Goal: Transaction & Acquisition: Purchase product/service

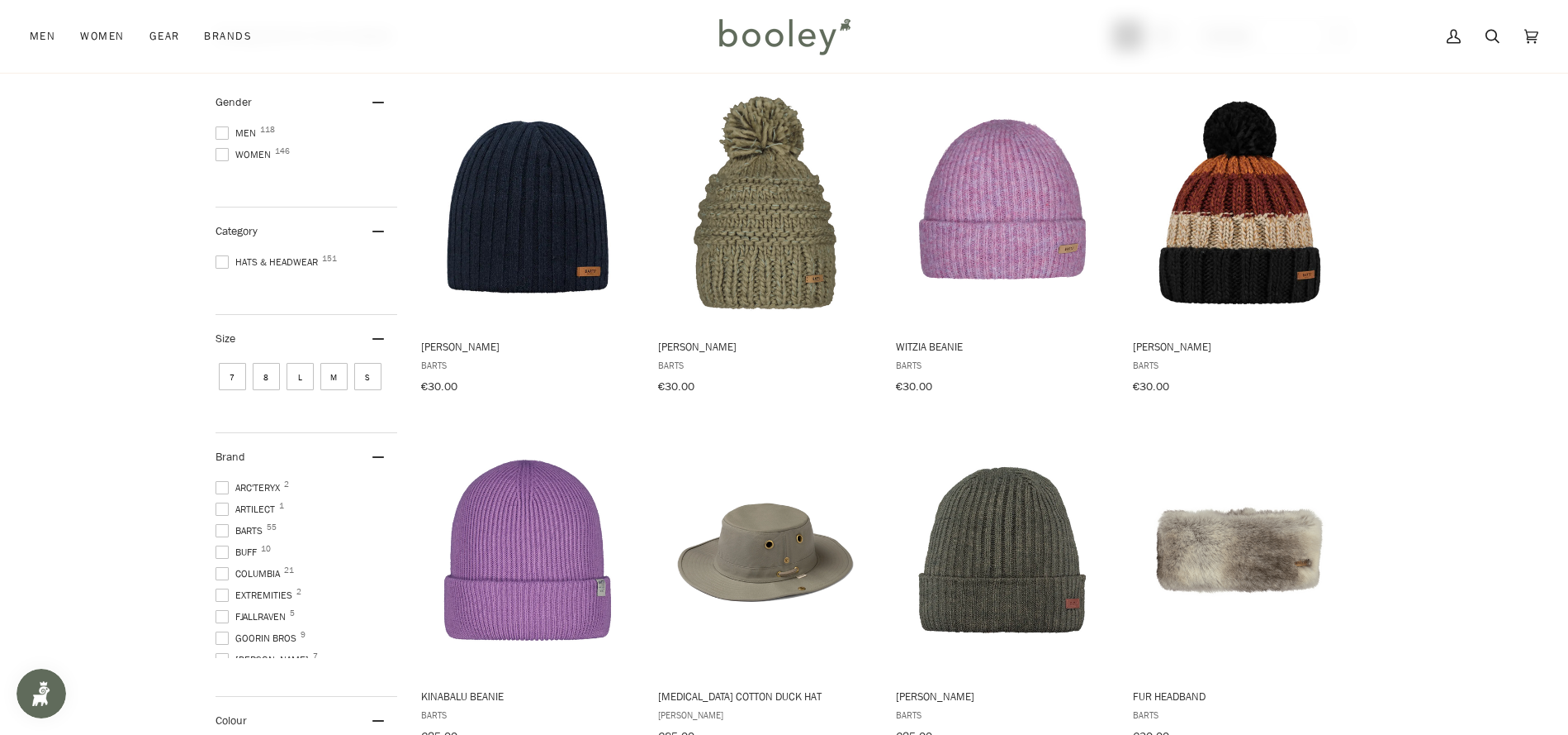
scroll to position [251, 0]
click at [222, 151] on span at bounding box center [222, 153] width 13 height 13
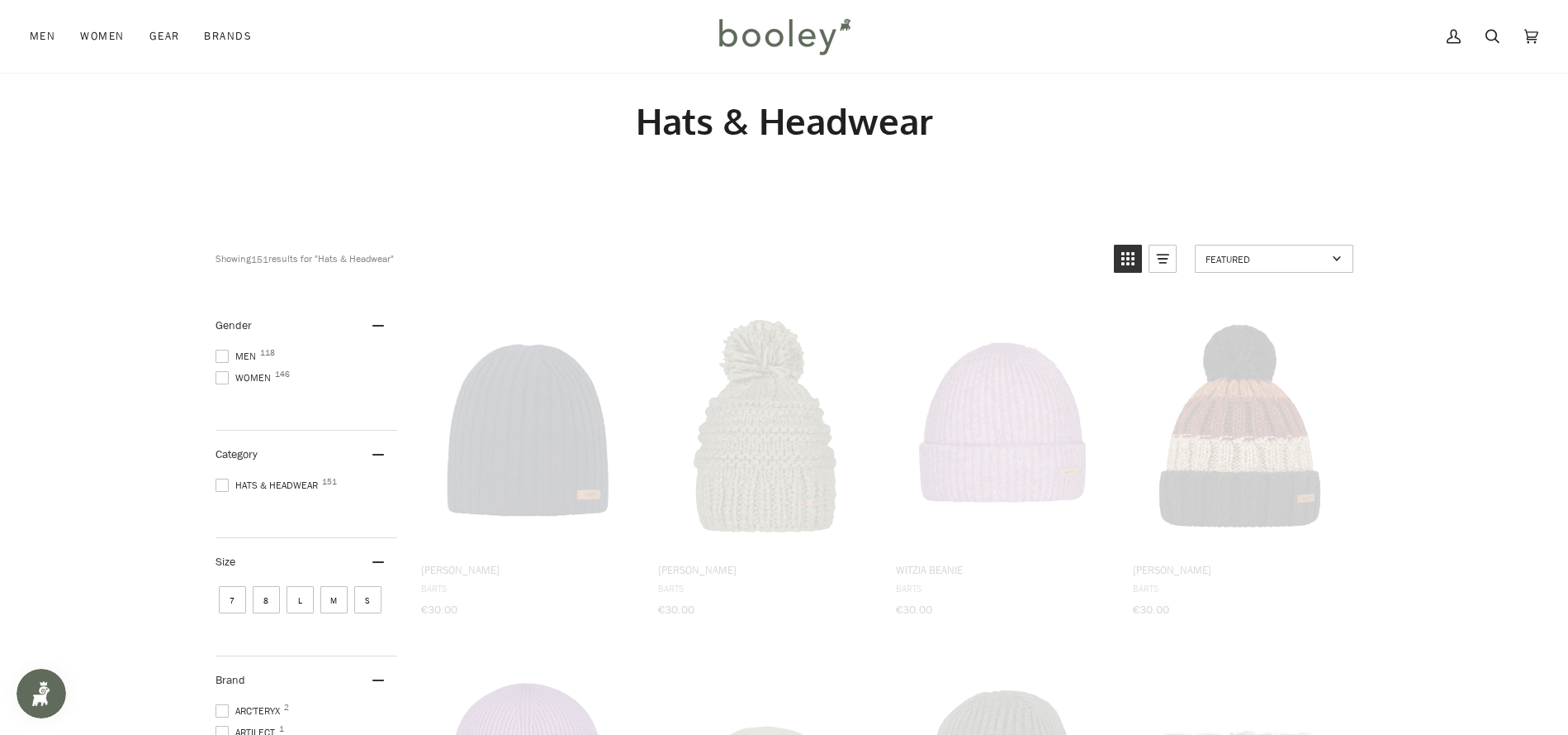
scroll to position [0, 0]
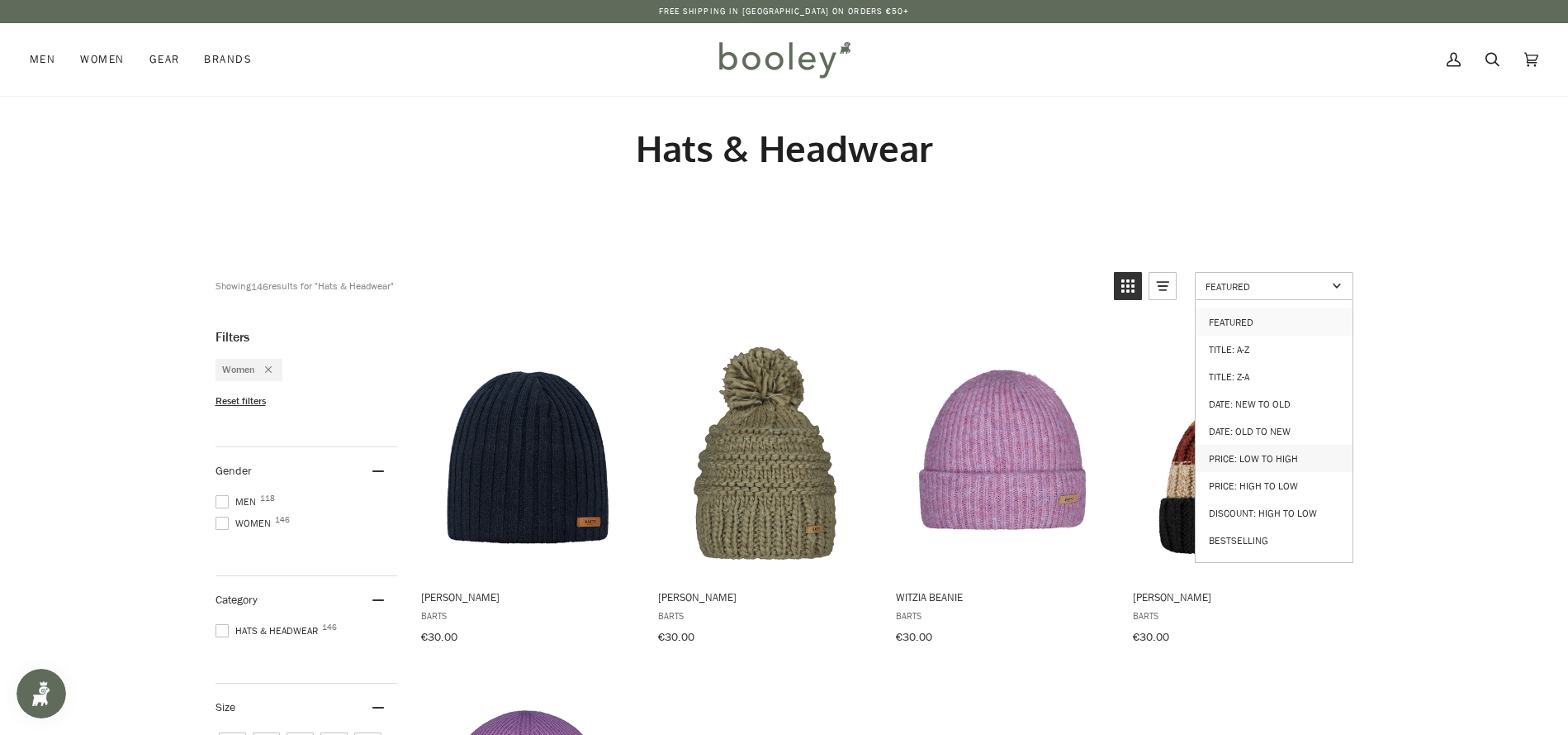
click at [1302, 447] on link "Price: Low to High" at bounding box center [1274, 458] width 157 height 27
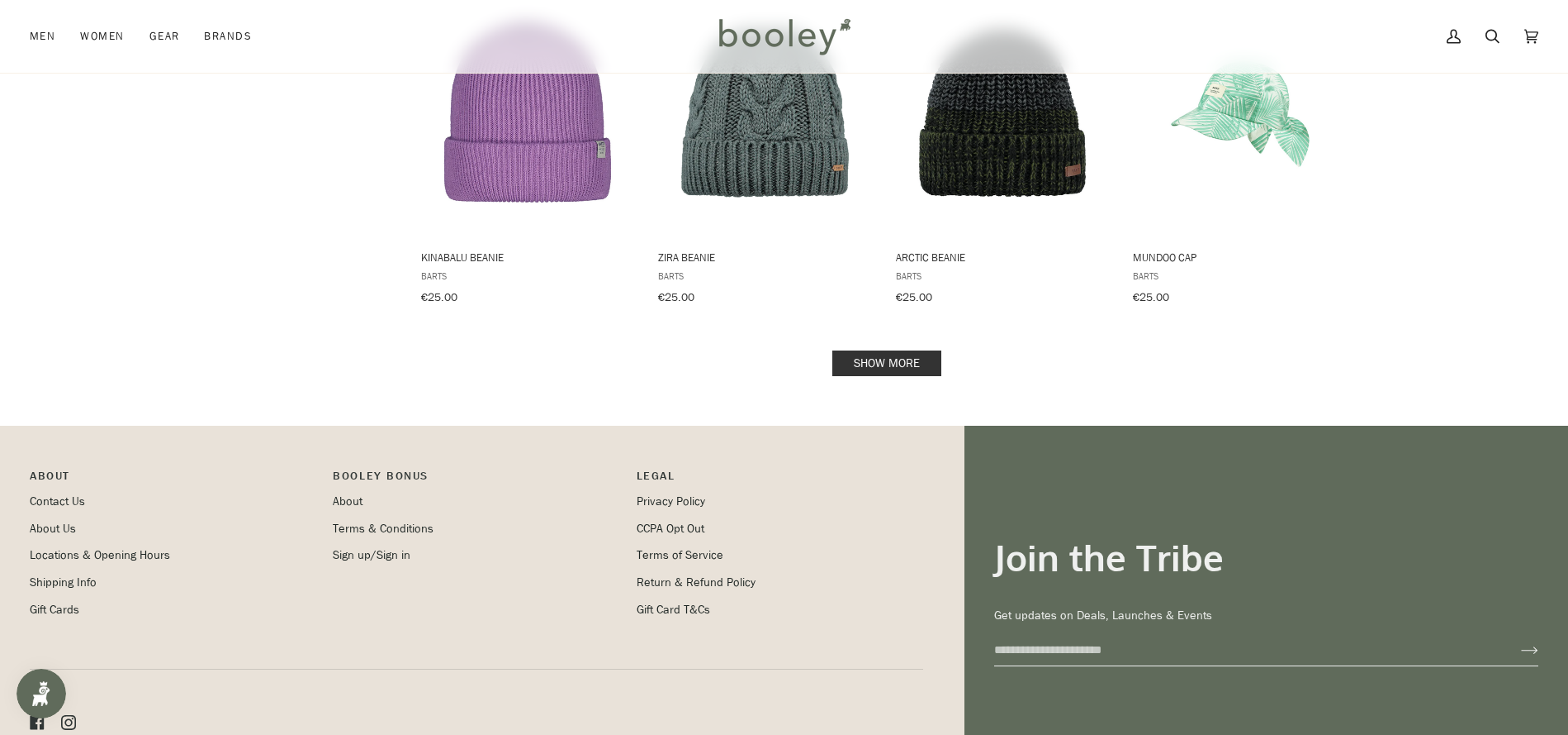
scroll to position [1755, 0]
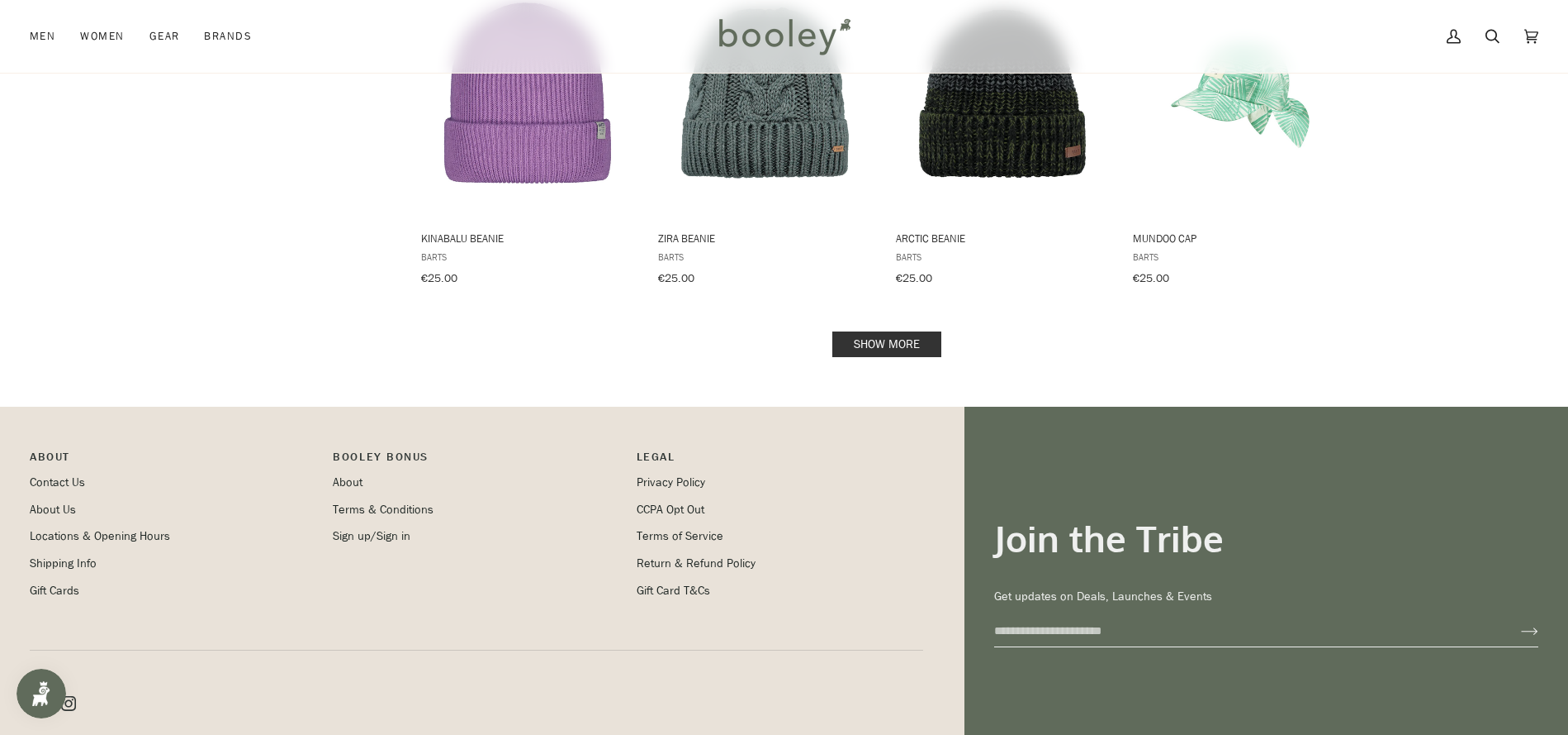
click at [887, 331] on link "Show more" at bounding box center [886, 344] width 109 height 26
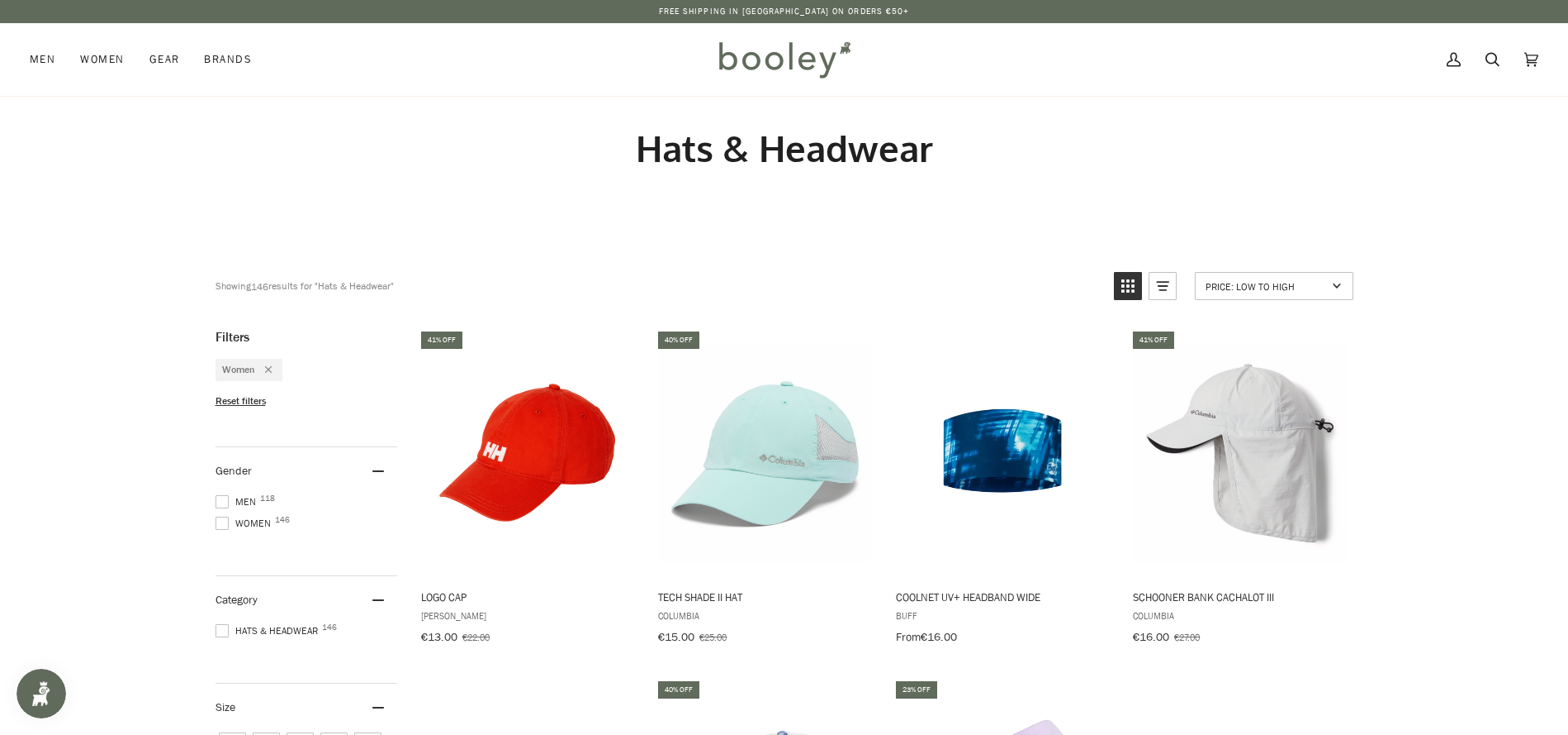
click at [810, 65] on img at bounding box center [784, 60] width 145 height 48
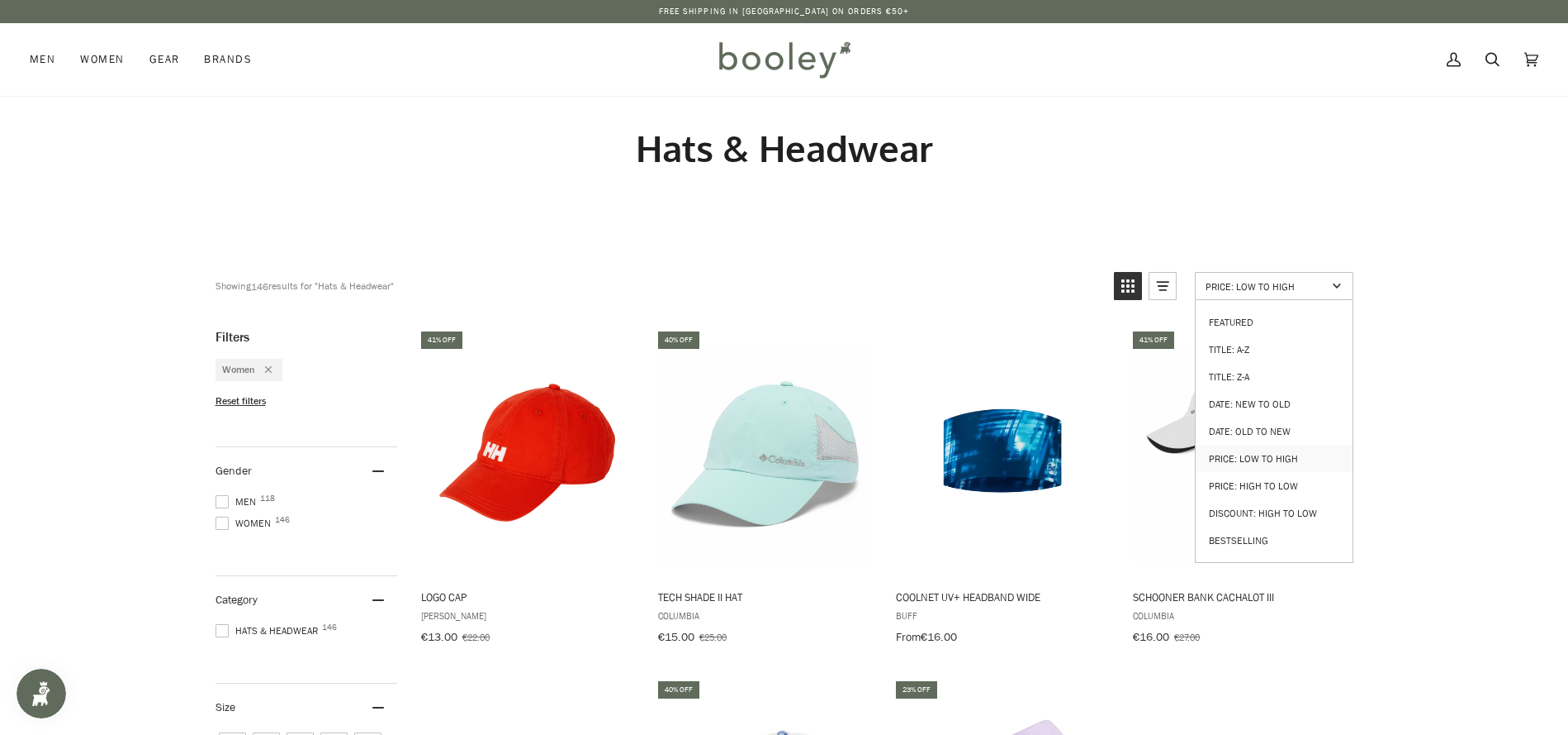
click at [1268, 290] on span "Price: Low to High" at bounding box center [1266, 286] width 121 height 14
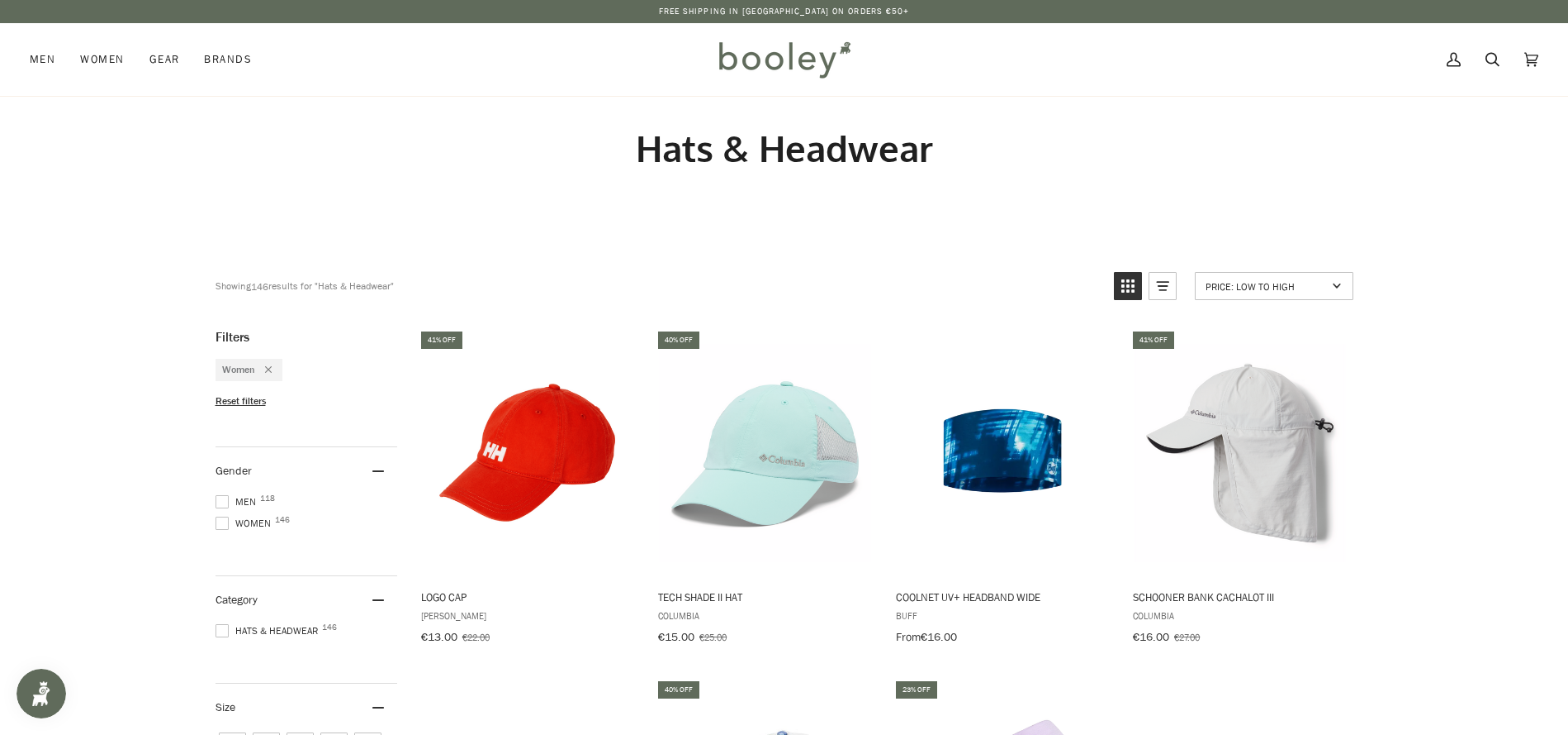
click at [1268, 290] on span "Price: Low to High" at bounding box center [1266, 286] width 121 height 14
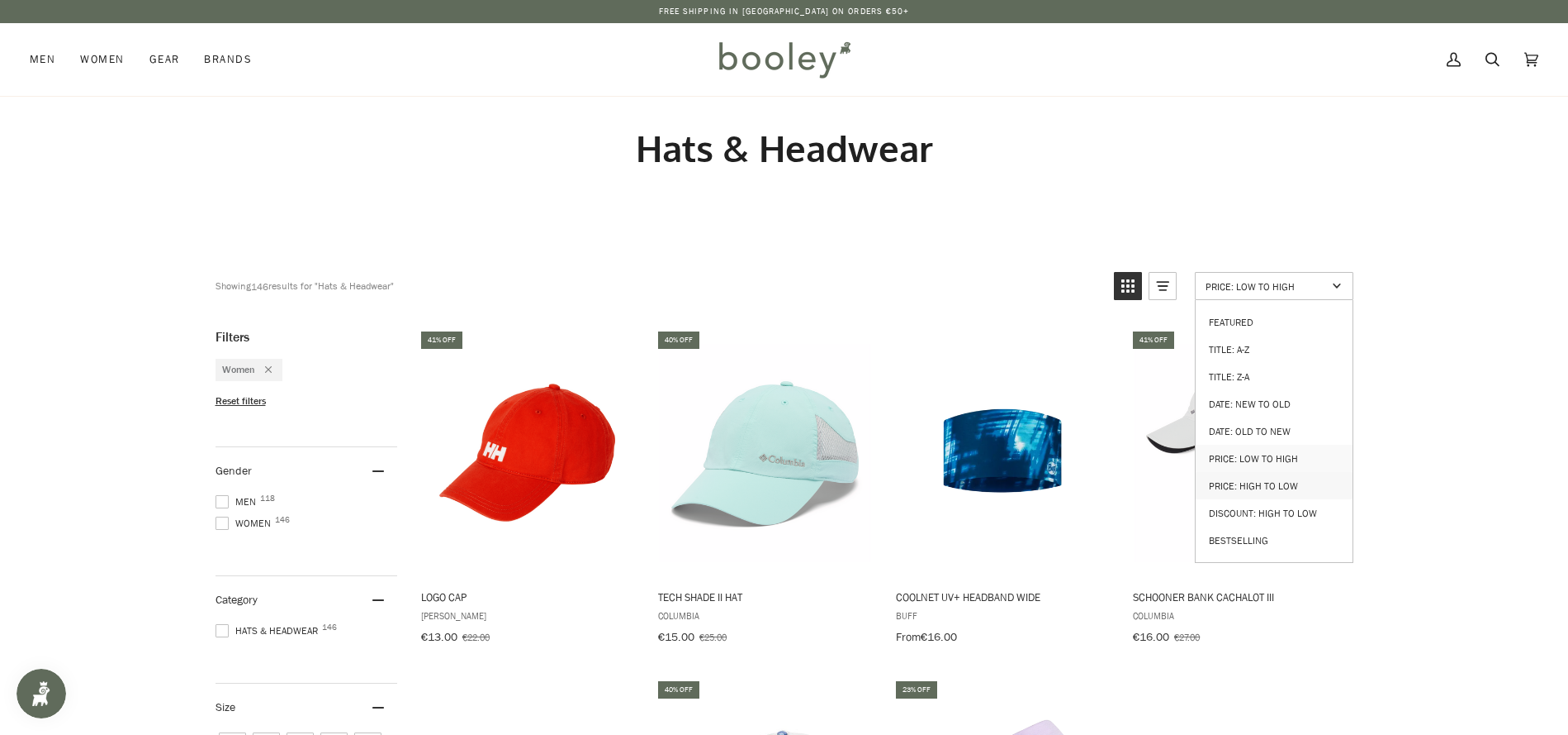
click at [1319, 472] on link "Price: High to Low" at bounding box center [1274, 485] width 157 height 27
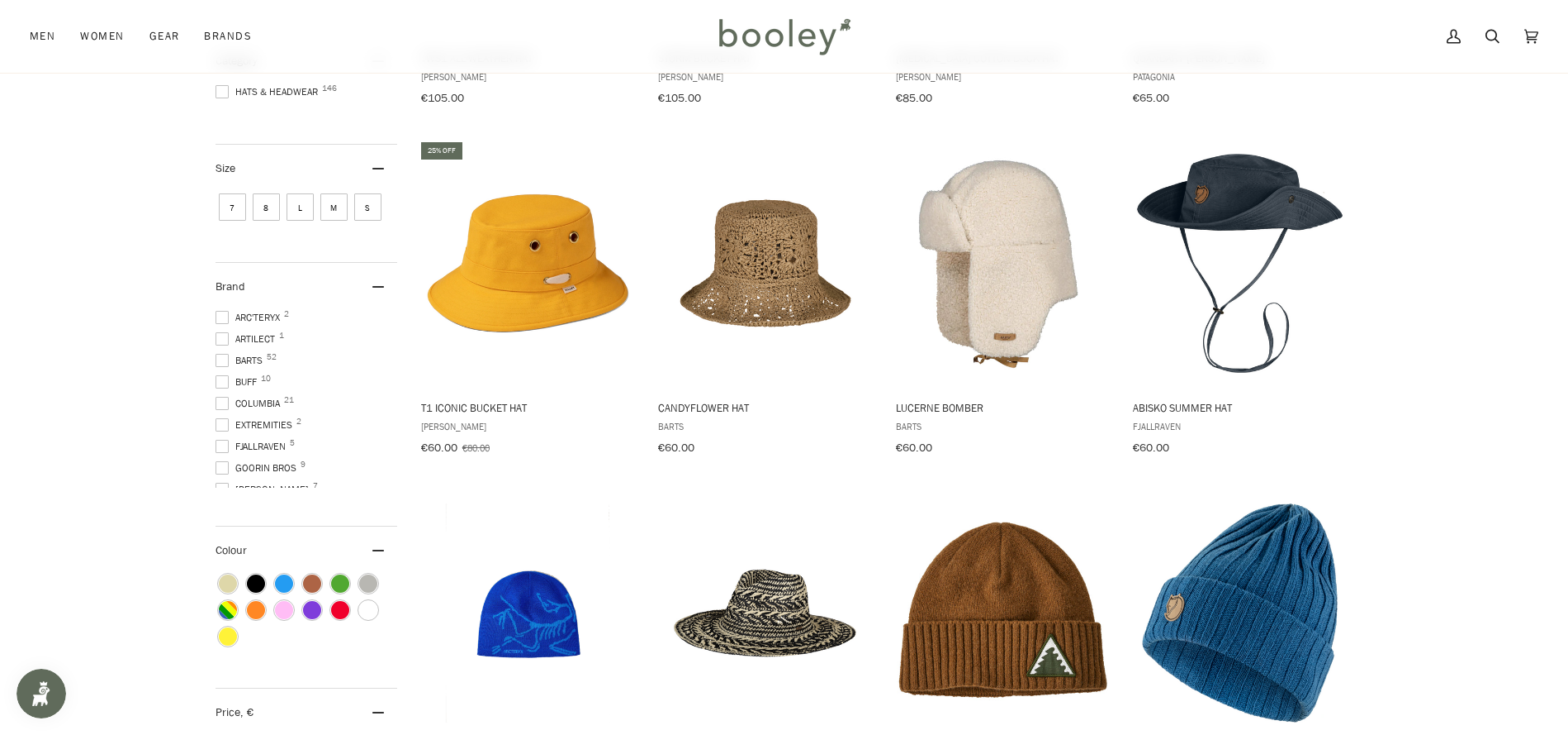
scroll to position [588, 0]
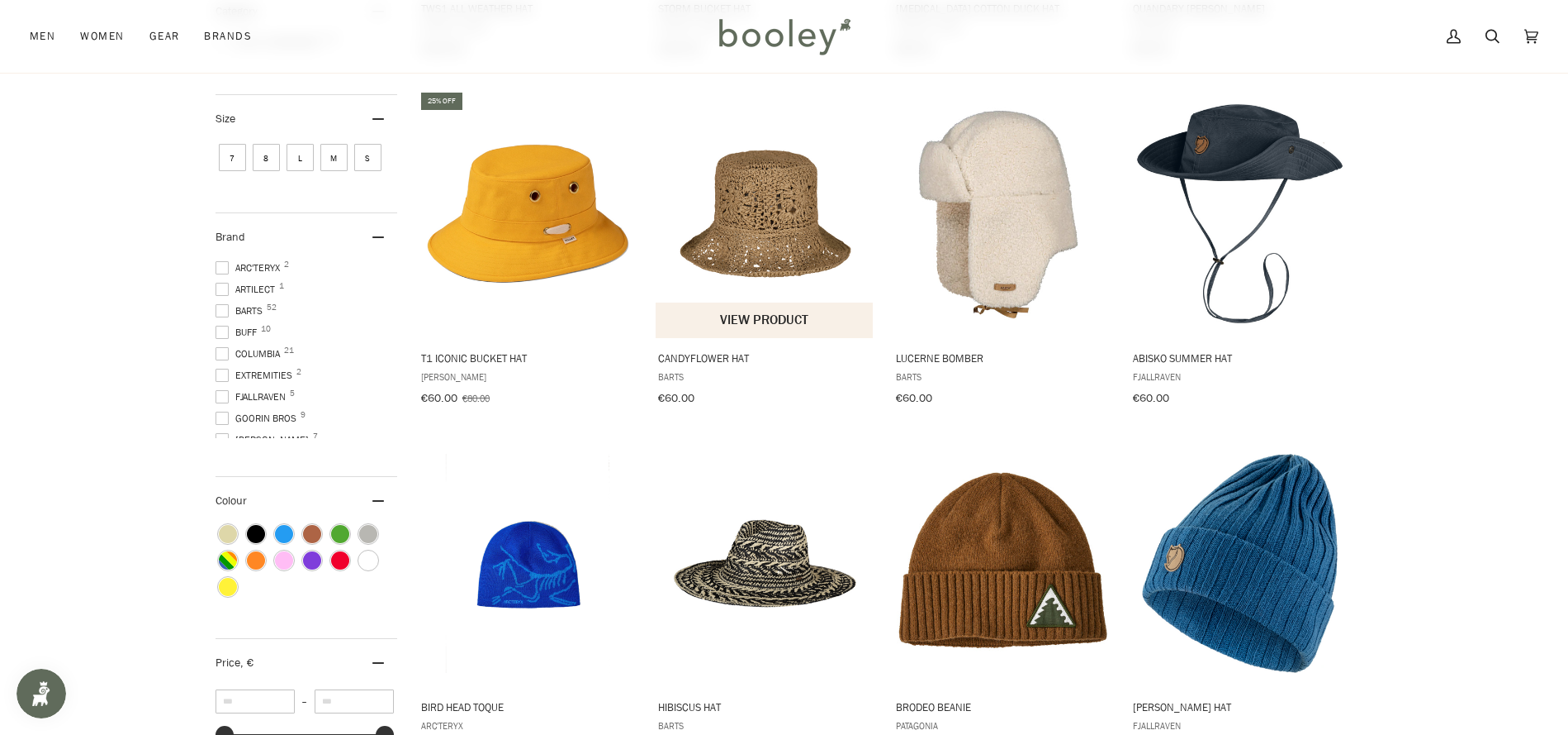
click at [803, 231] on img "Candyflower Hat" at bounding box center [765, 213] width 219 height 219
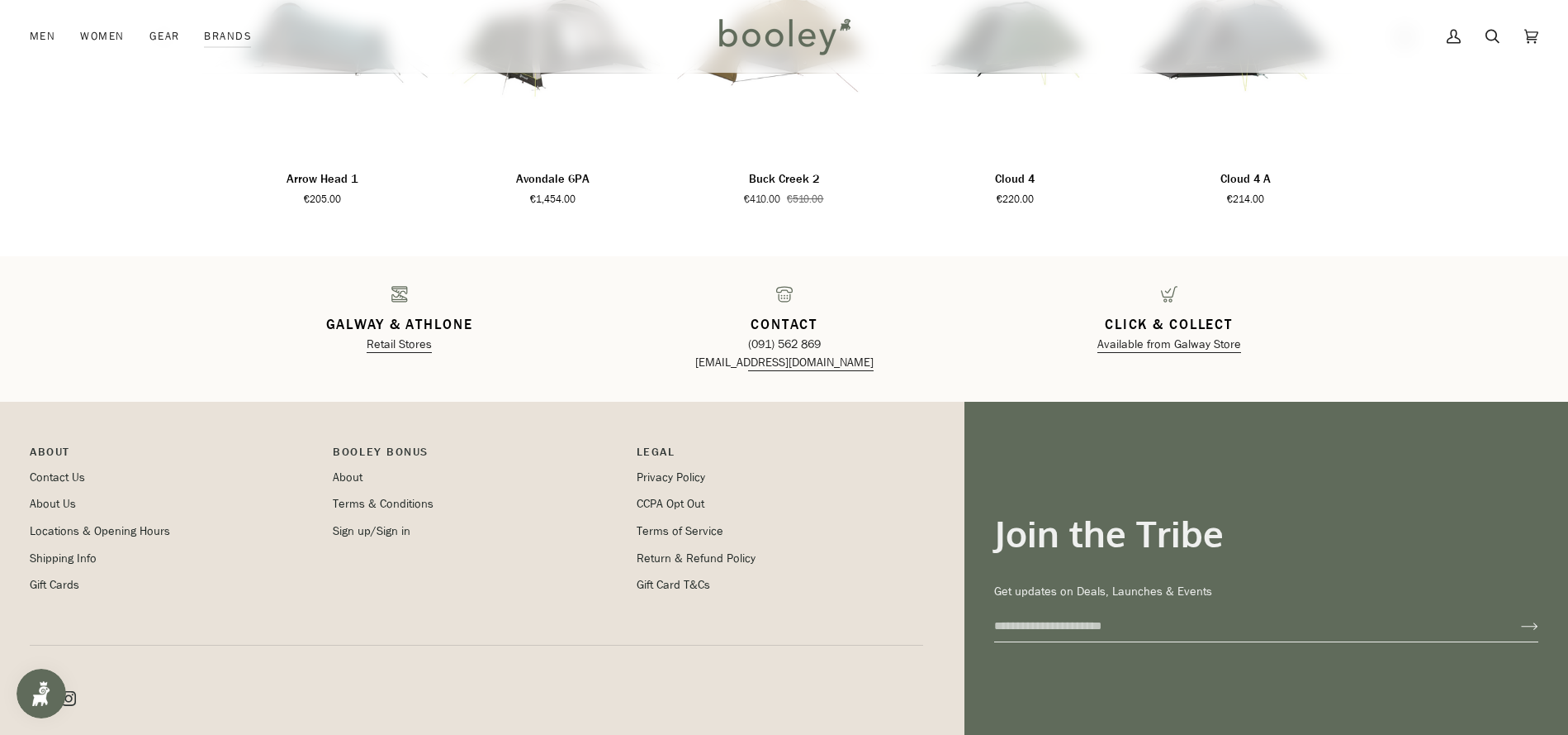
scroll to position [2563, 0]
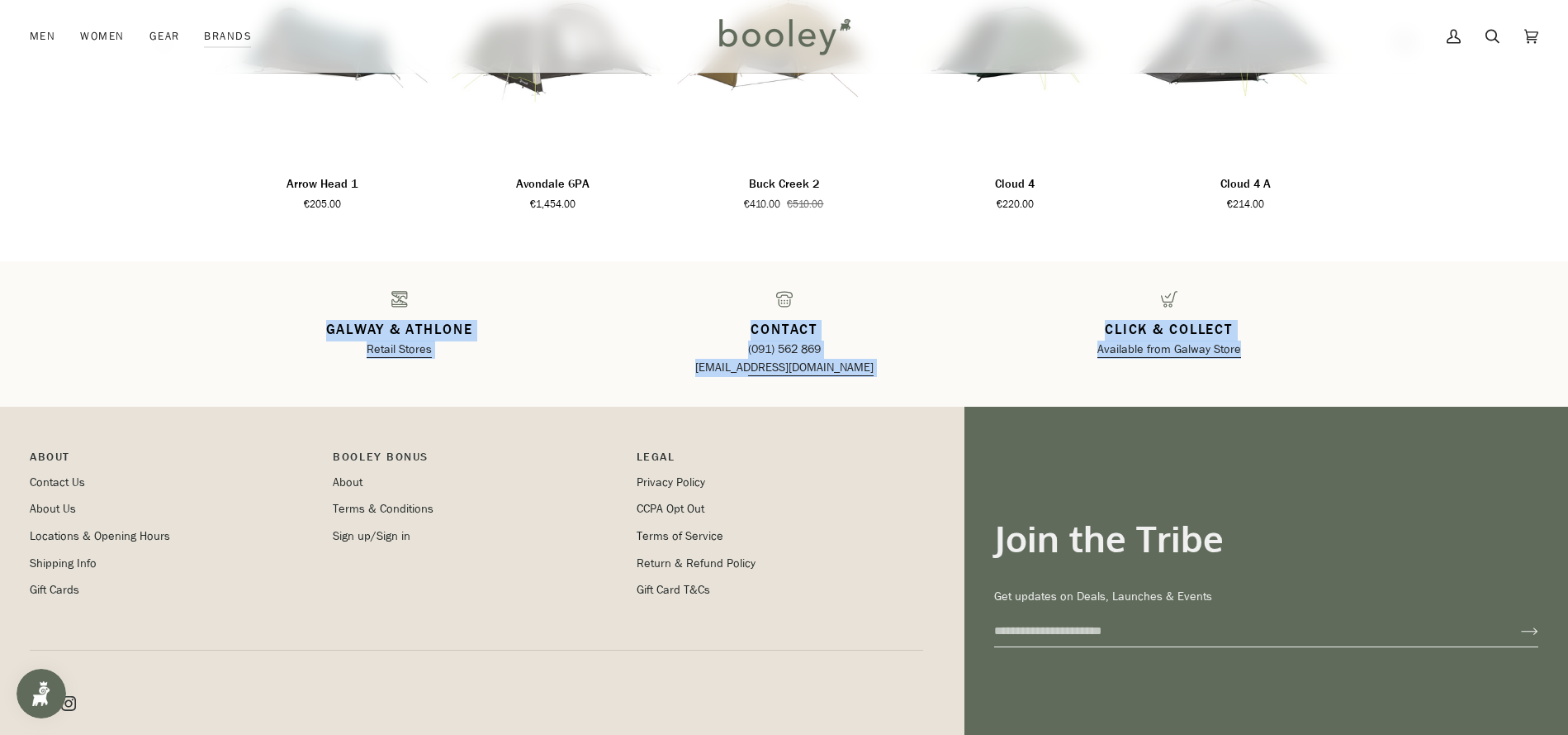
drag, startPoint x: 1278, startPoint y: 352, endPoint x: 222, endPoint y: 327, distance: 1056.3
click at [222, 327] on div "Galway & Athlone Retail Stores Contact (091) 562 869 hello@booley.ie Click & Co…" at bounding box center [784, 334] width 1154 height 86
click at [180, 325] on div "Galway & Athlone Retail Stores Contact (091) 562 869 hello@booley.ie Click & Co…" at bounding box center [784, 333] width 1568 height 145
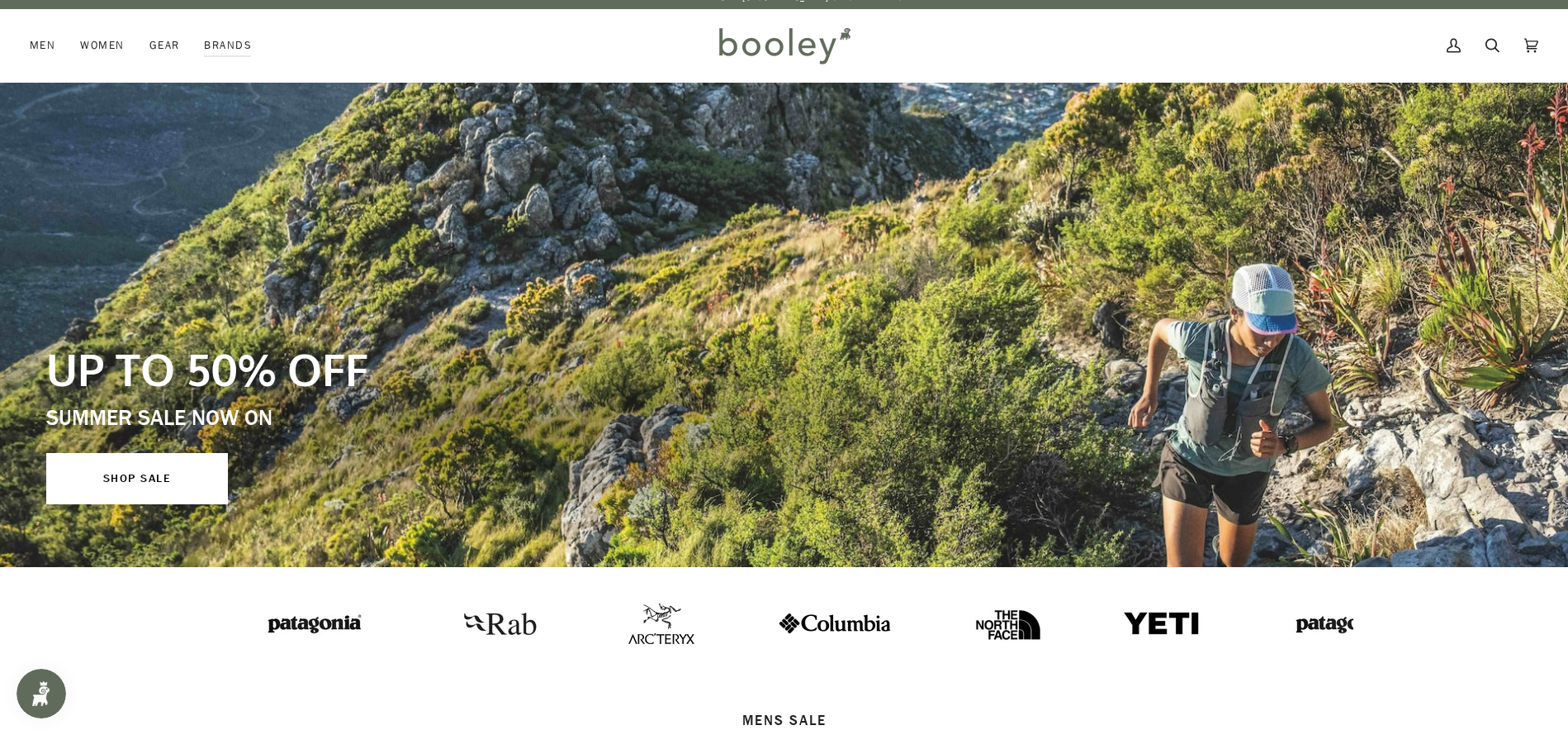
scroll to position [0, 0]
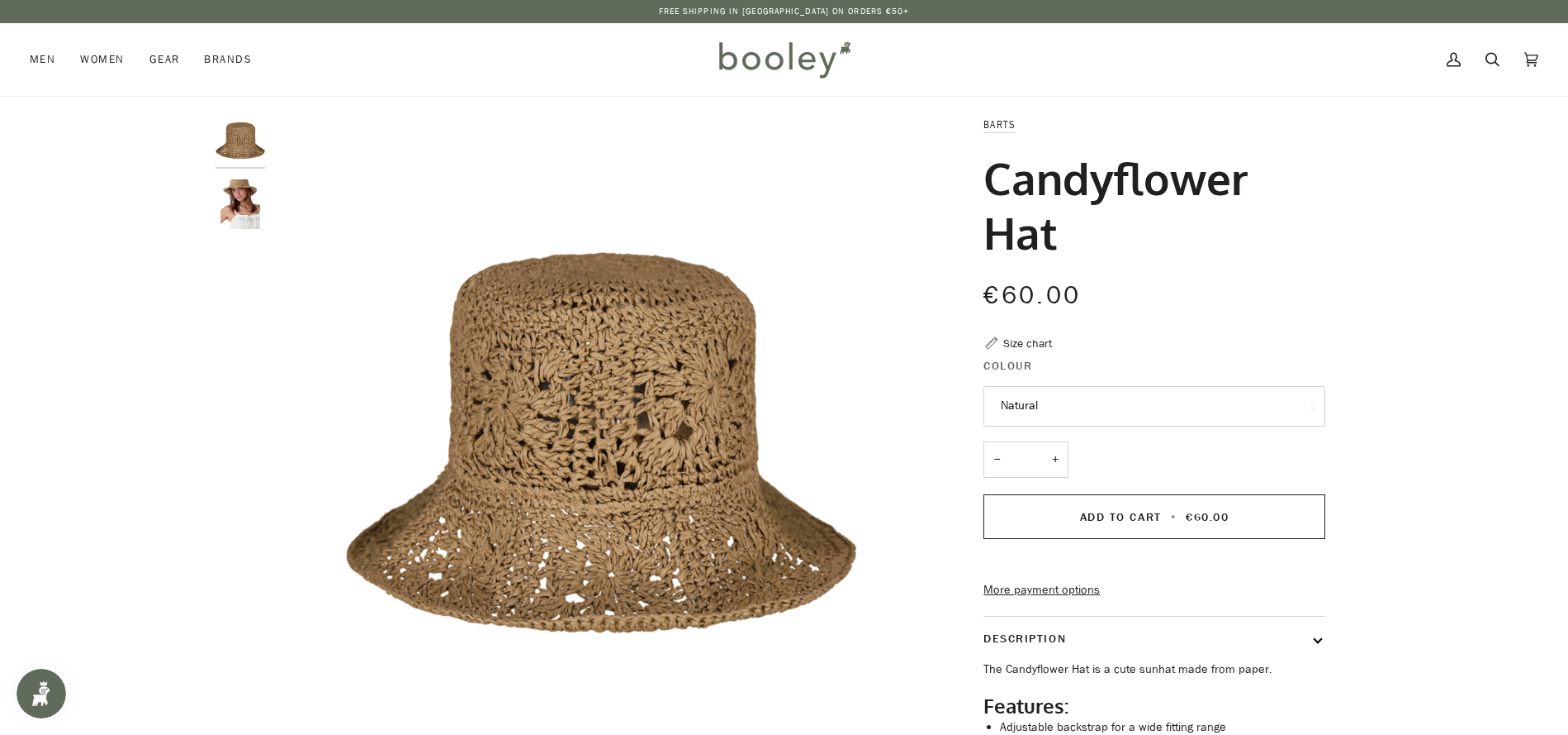
click at [268, 209] on div at bounding box center [245, 179] width 58 height 126
click at [251, 209] on img "Barts Candyflower Hat Natural - Booley Galway" at bounding box center [241, 204] width 50 height 50
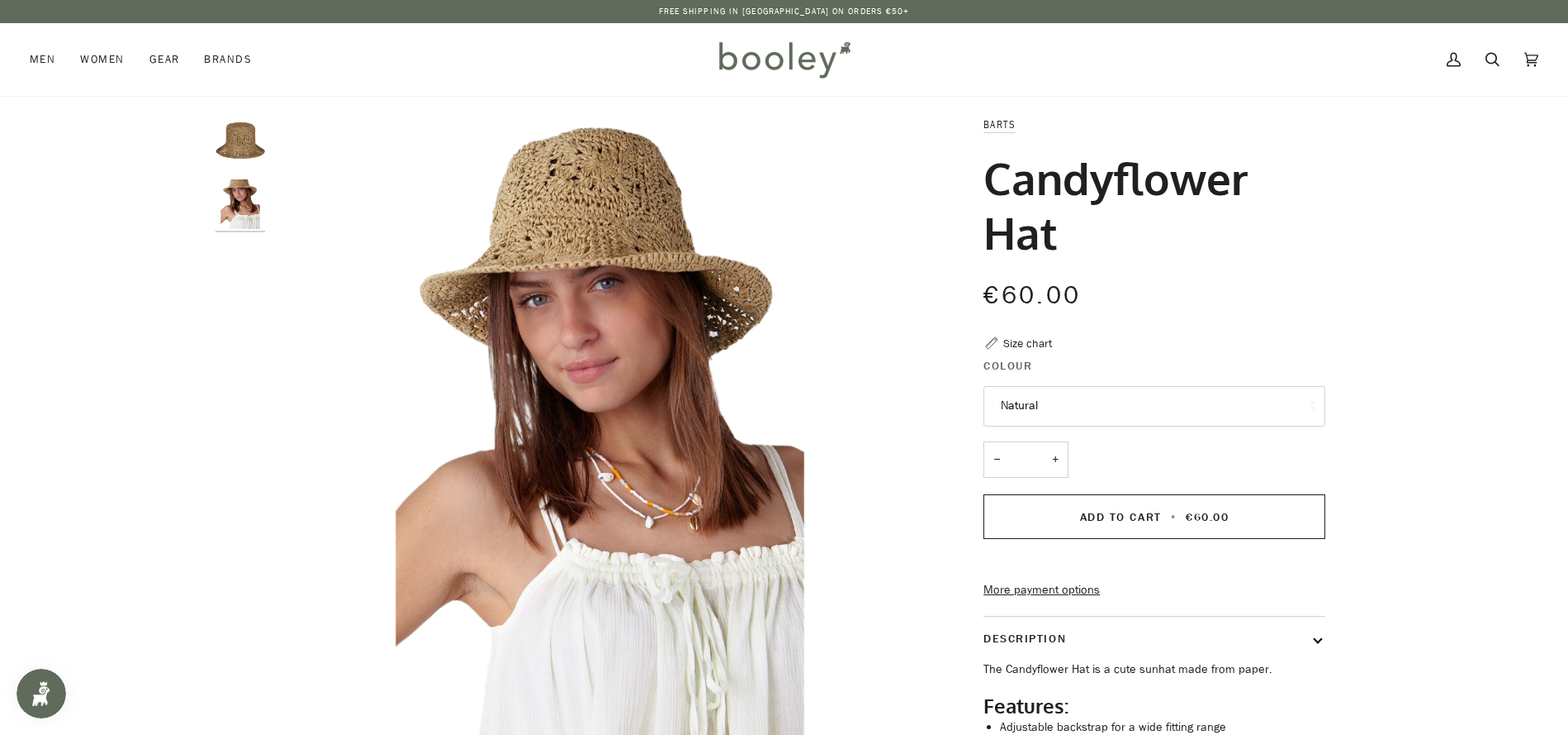
click at [250, 152] on img "Barts Candyflower Hat Natural - Booley Galway" at bounding box center [241, 141] width 50 height 50
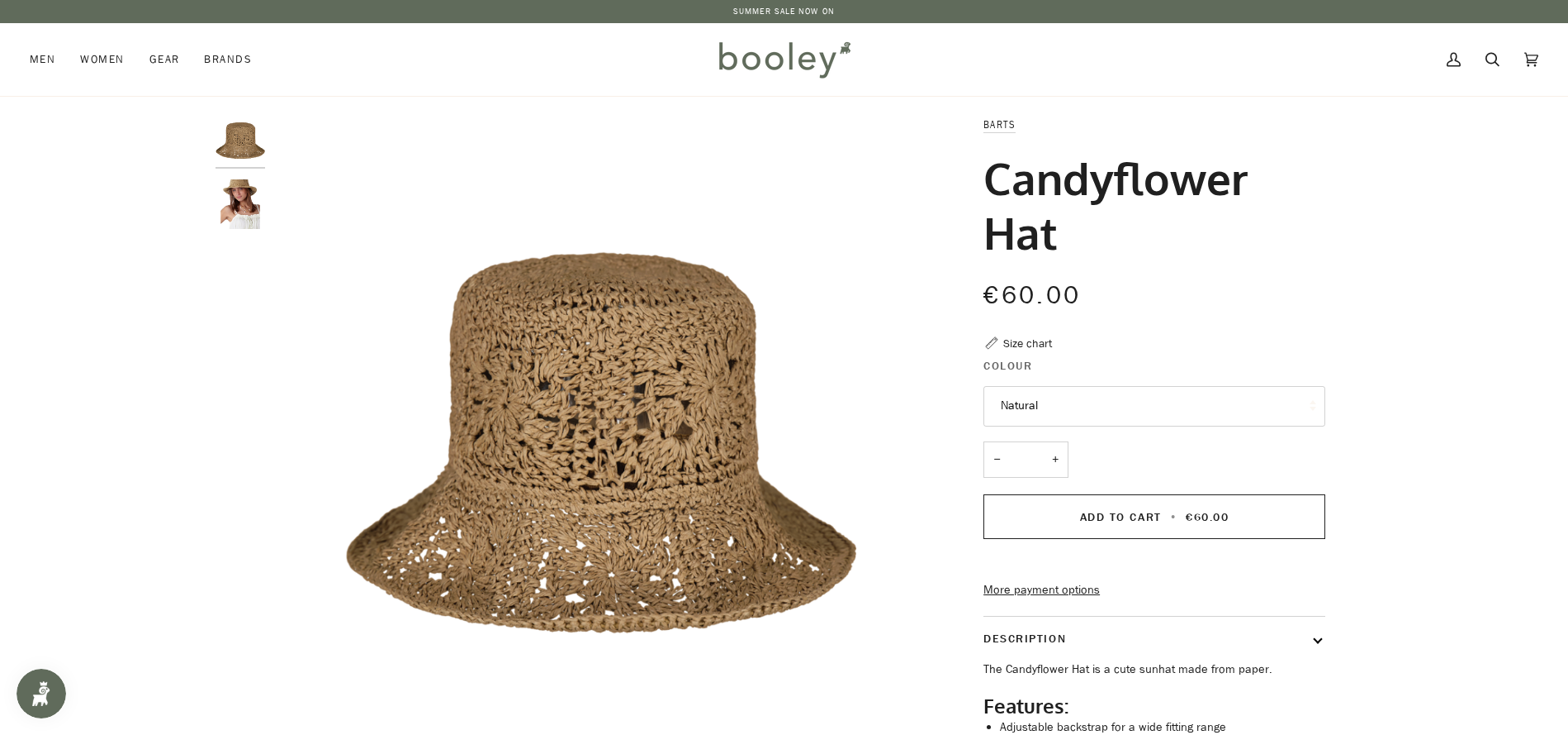
click at [236, 223] on img "Barts Candyflower Hat Natural - Booley Galway" at bounding box center [241, 204] width 50 height 50
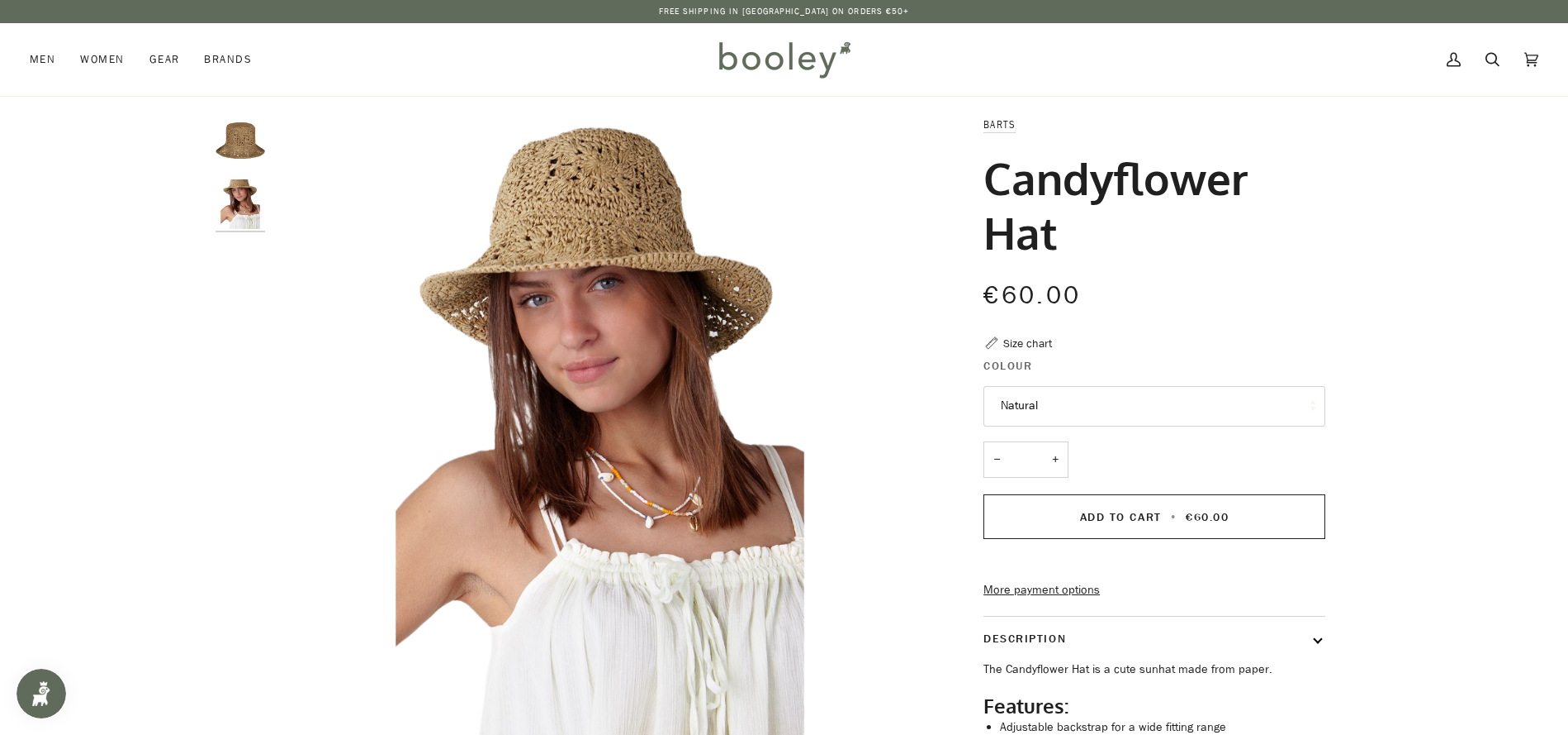
click at [246, 140] on img "Barts Candyflower Hat Natural - Booley Galway" at bounding box center [241, 141] width 50 height 50
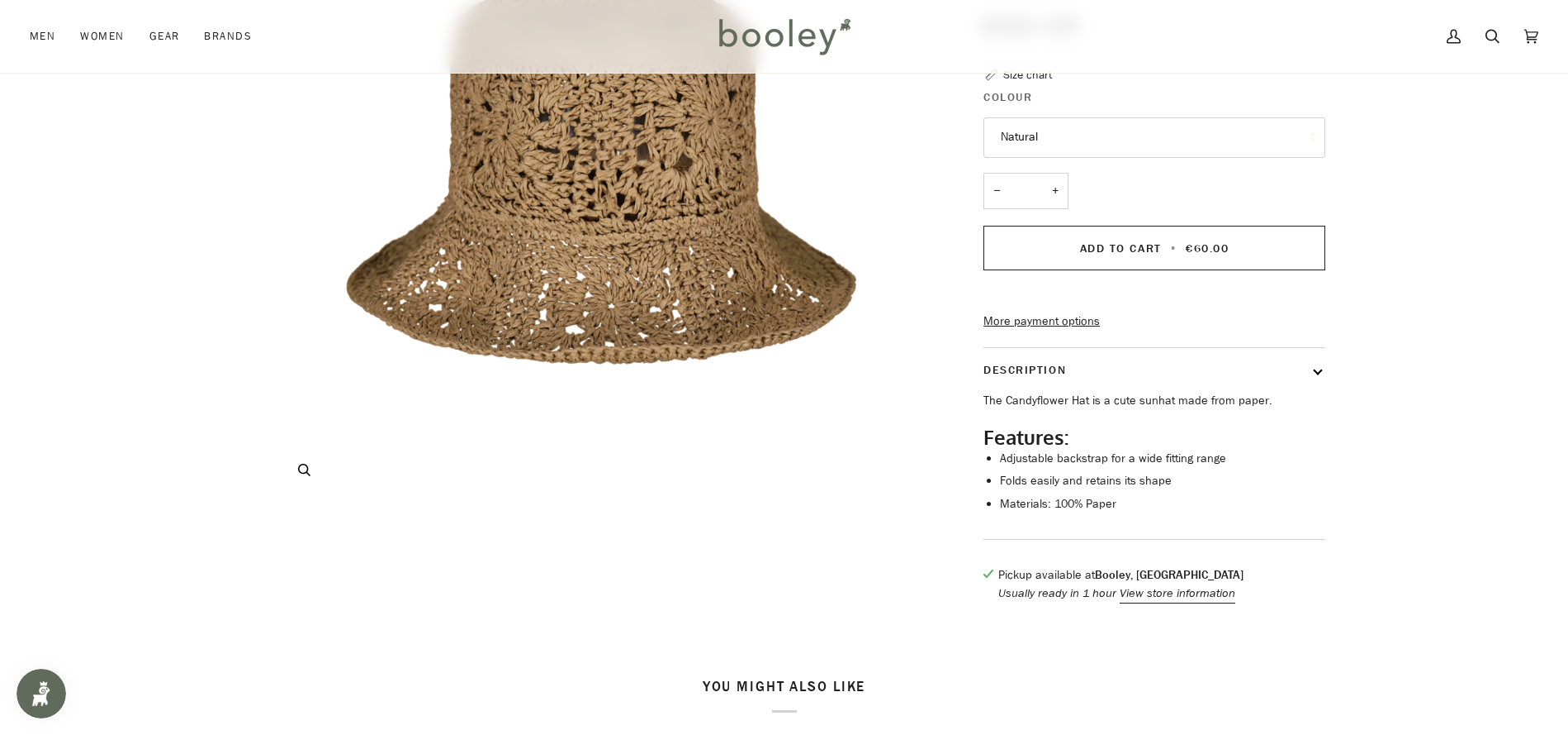
scroll to position [278, 0]
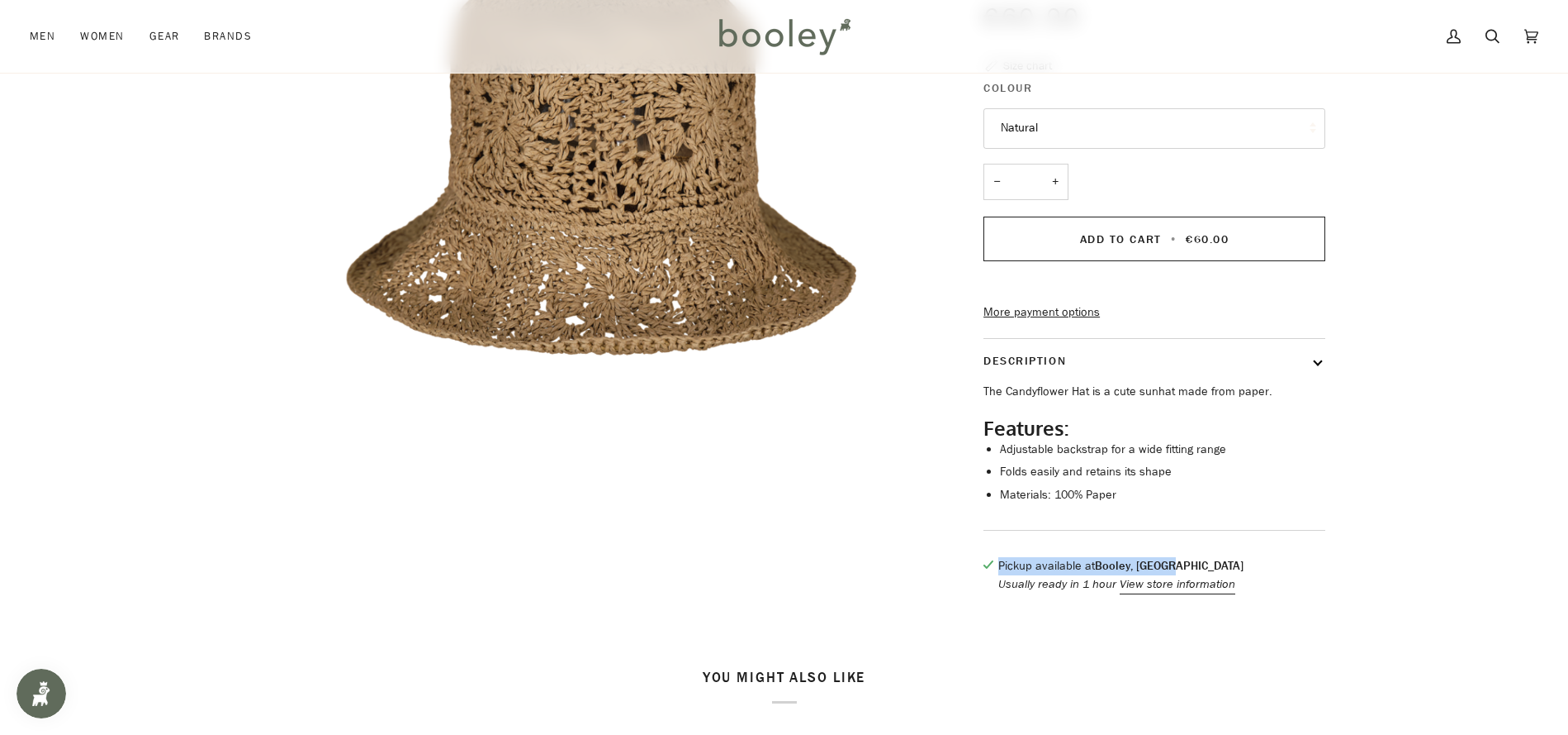
drag, startPoint x: 1212, startPoint y: 595, endPoint x: 1002, endPoint y: 599, distance: 210.0
click at [1002, 575] on p "Pickup available at Booley, Galway" at bounding box center [1120, 566] width 245 height 18
drag, startPoint x: 979, startPoint y: 617, endPoint x: 1240, endPoint y: 592, distance: 262.2
click at [1164, 600] on div "Barts Candyflower Hat €60.00 Sale • Save Size chart Colour Natural Natural − *" at bounding box center [1140, 224] width 372 height 772
click at [1365, 587] on div "Zoom Zoom Previous Next" at bounding box center [784, 224] width 1197 height 772
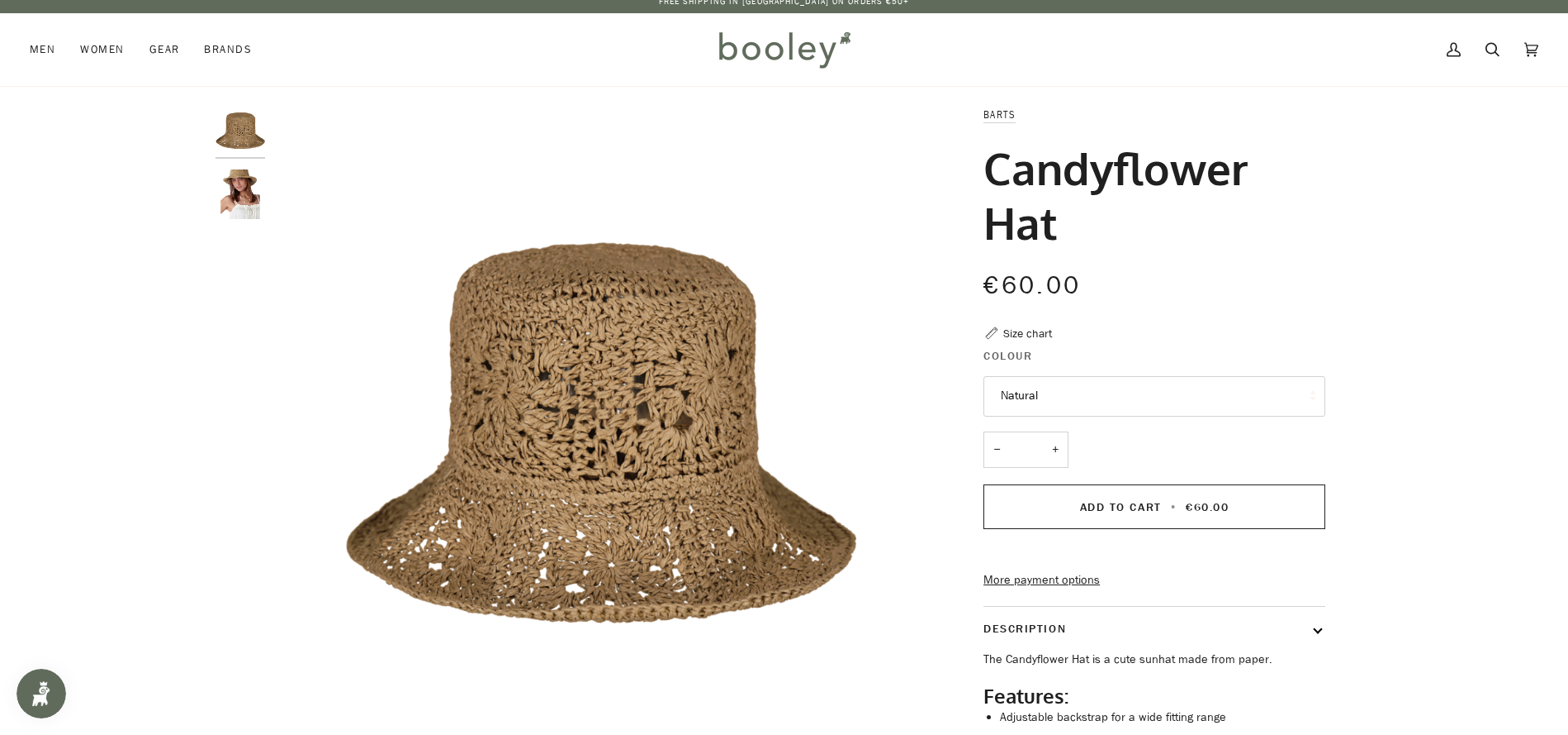
scroll to position [0, 0]
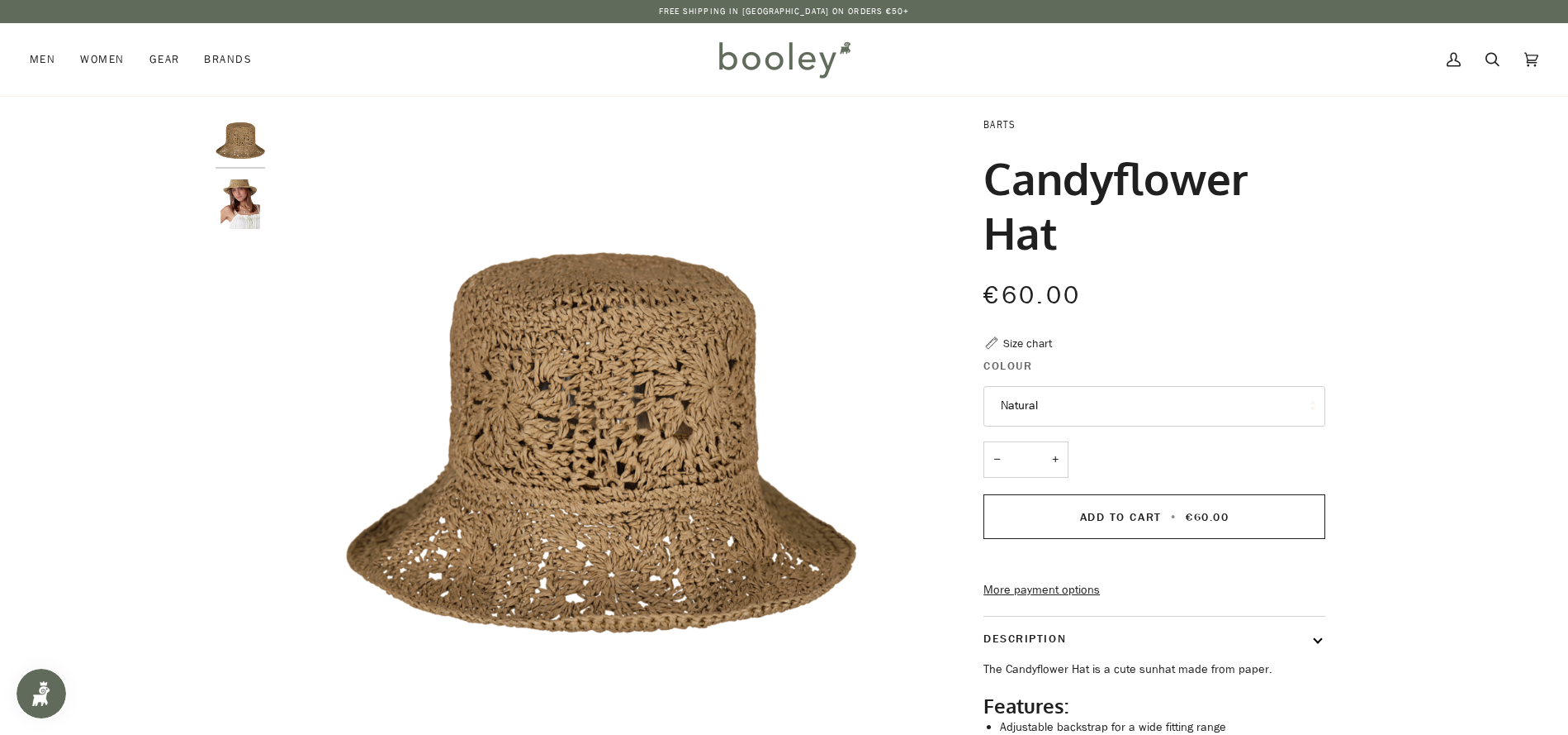
click at [990, 129] on link "Barts" at bounding box center [999, 124] width 32 height 14
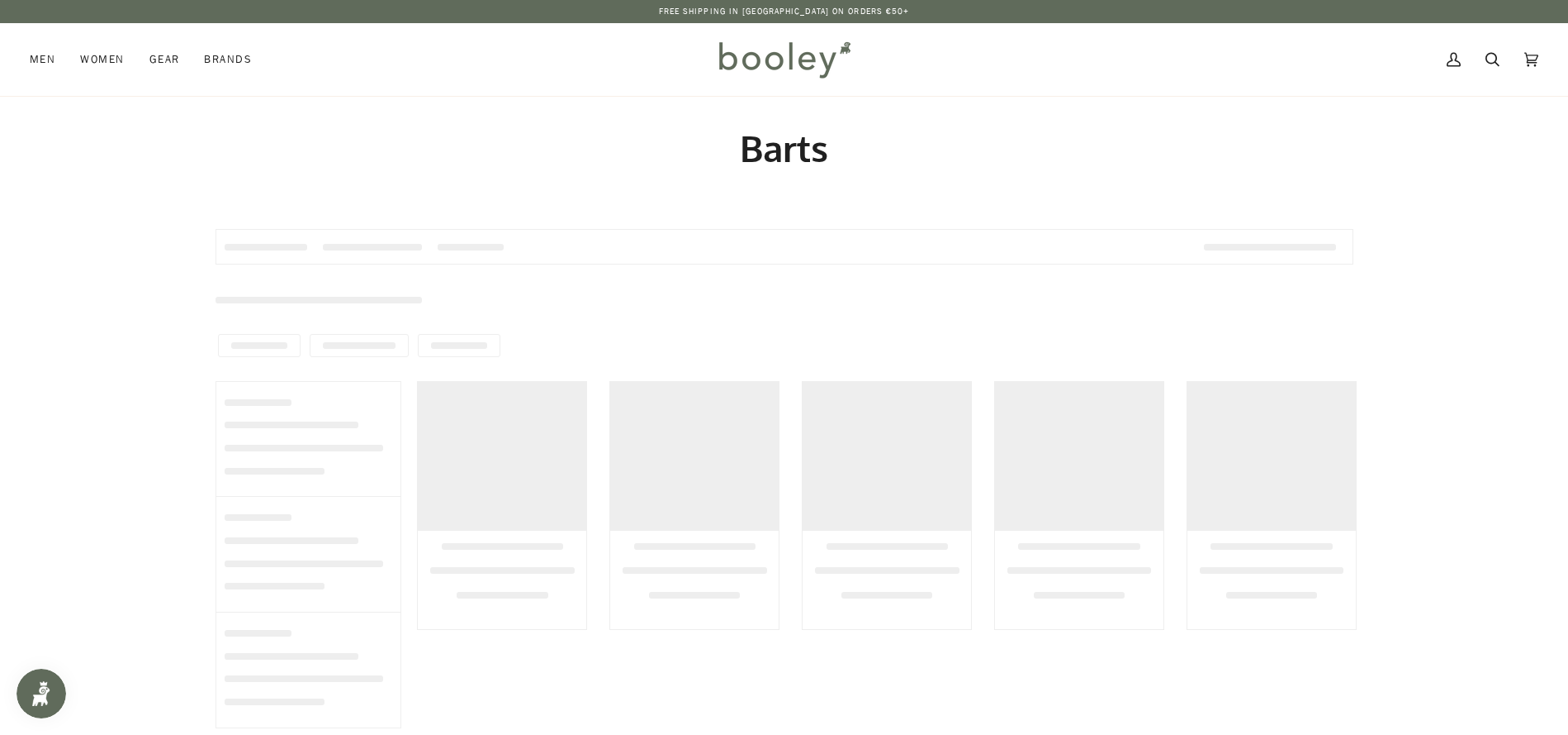
type input "*****"
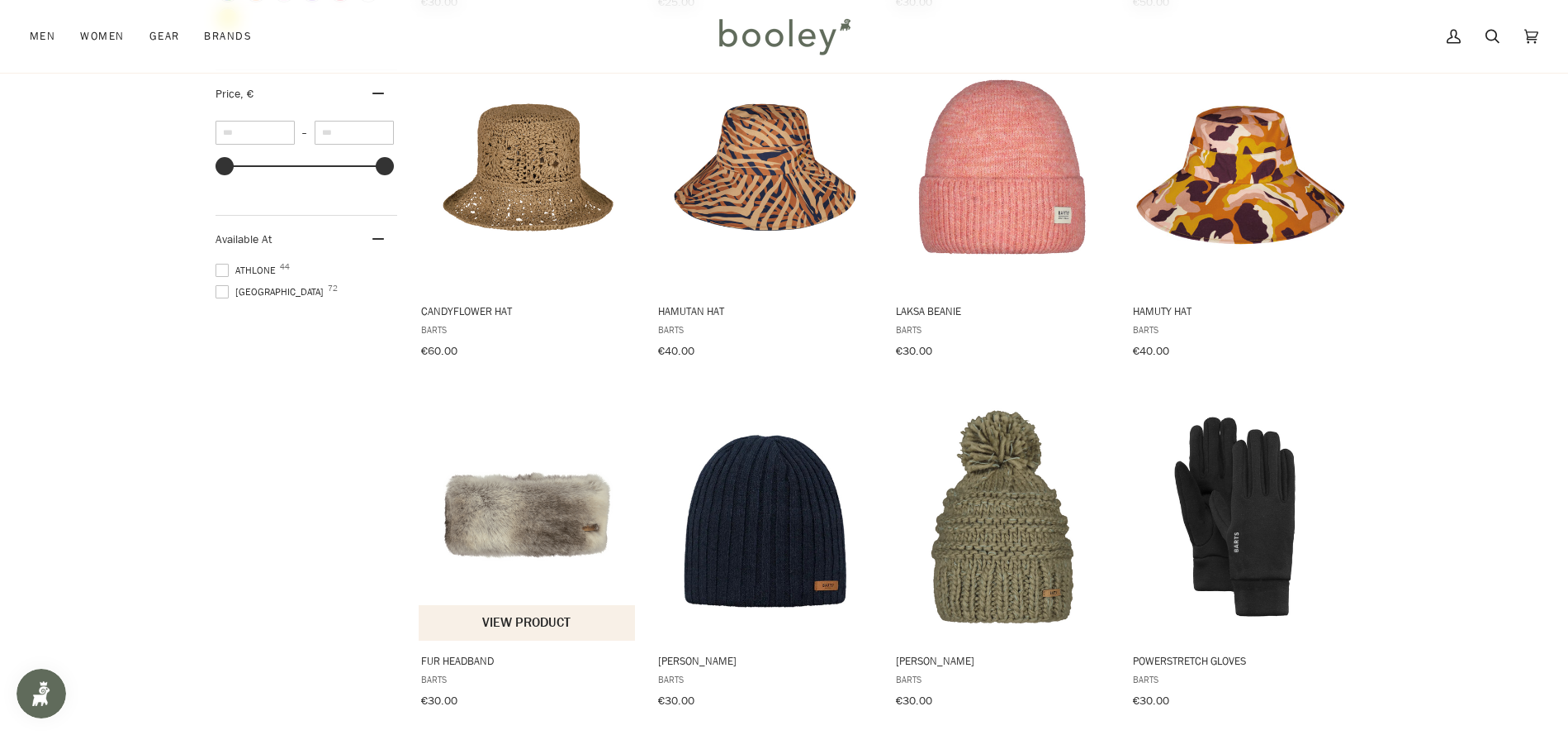
scroll to position [1314, 0]
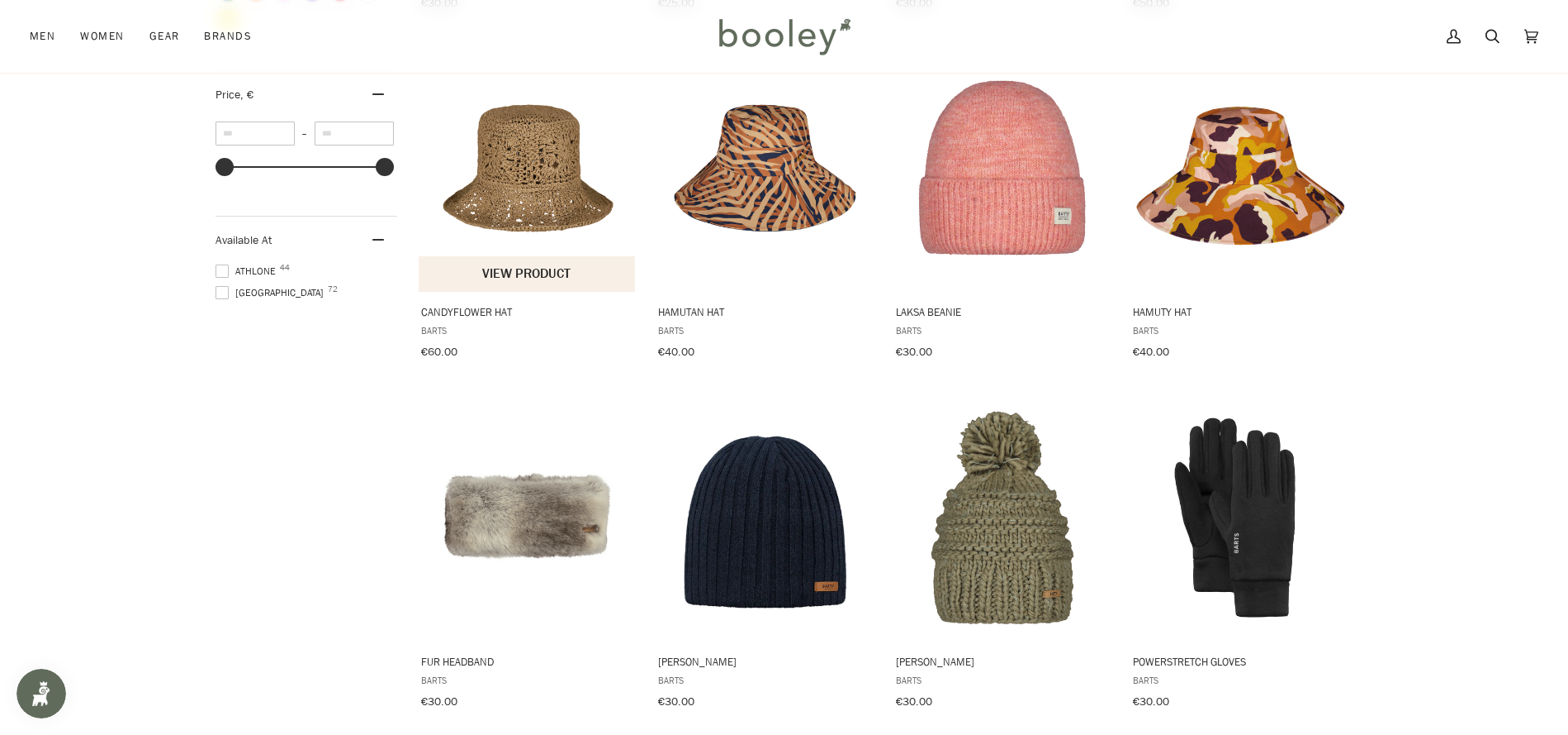
click at [550, 179] on img "Candyflower Hat" at bounding box center [528, 168] width 219 height 219
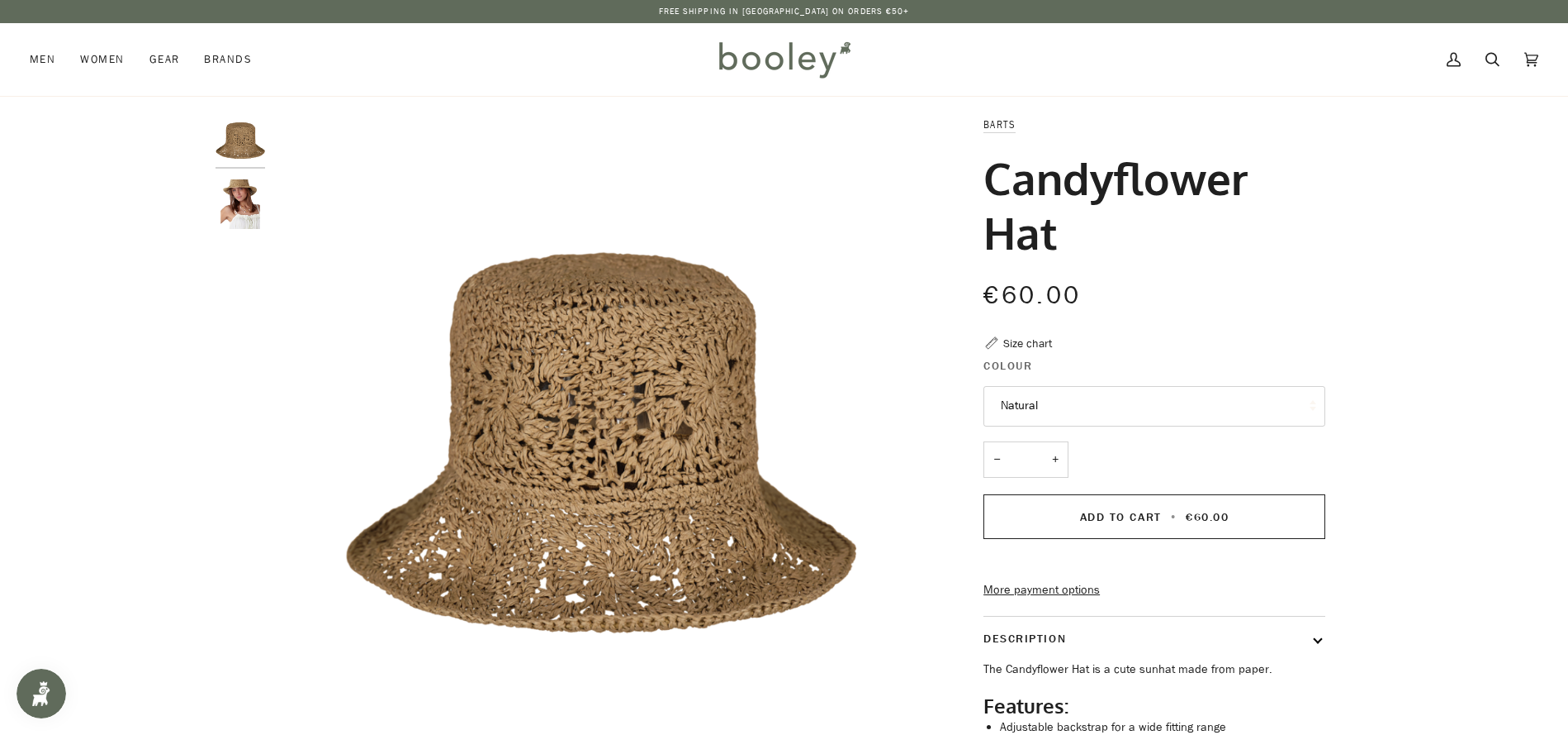
drag, startPoint x: 1113, startPoint y: 240, endPoint x: 989, endPoint y: 187, distance: 134.9
click at [989, 187] on h1 "Candyflower Hat" at bounding box center [1148, 204] width 330 height 109
copy h1 "Candyflower Hat"
drag, startPoint x: 1167, startPoint y: 239, endPoint x: 1146, endPoint y: 241, distance: 21.1
click at [1168, 239] on h1 "Candyflower Hat" at bounding box center [1148, 204] width 330 height 109
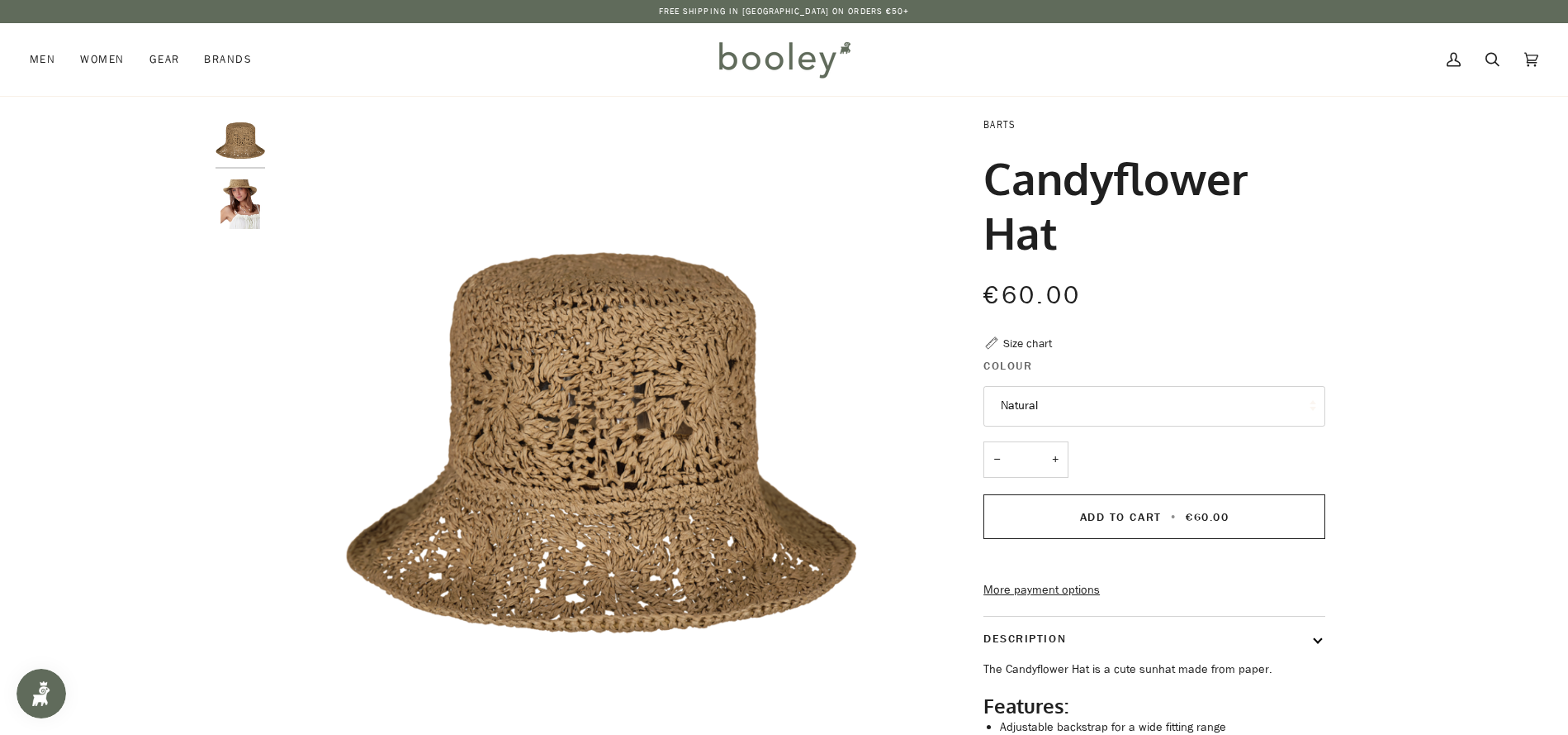
drag, startPoint x: 1075, startPoint y: 241, endPoint x: 983, endPoint y: 127, distance: 146.5
click at [979, 128] on div "Barts Candyflower Hat €60.00 Sale • Save Size chart Colour Natural Natural − *" at bounding box center [1140, 502] width 372 height 772
copy div "Barts Candyflower Hat"
